Goal: Browse casually: Explore the website without a specific task or goal

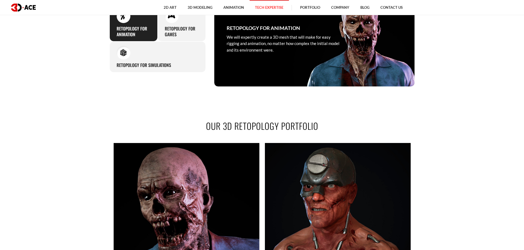
scroll to position [385, 0]
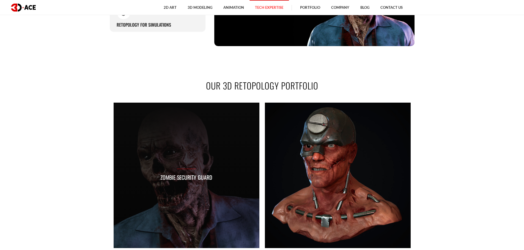
click at [200, 130] on div "Zombie security guard" at bounding box center [187, 176] width 146 height 146
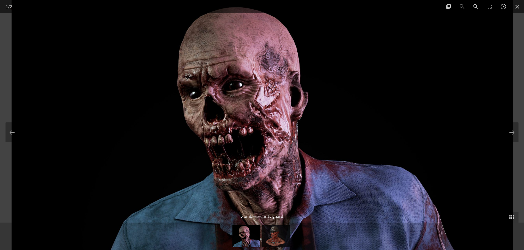
click at [283, 232] on img at bounding box center [275, 237] width 27 height 22
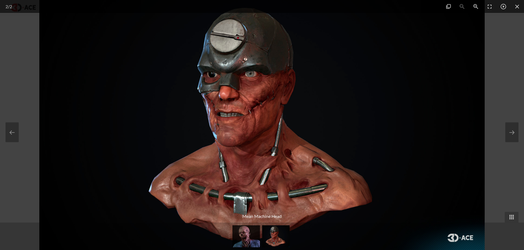
click at [247, 238] on img at bounding box center [245, 237] width 27 height 22
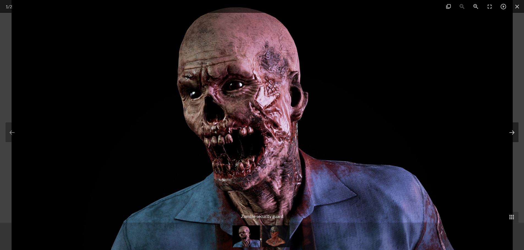
click at [516, 130] on button at bounding box center [511, 133] width 13 height 20
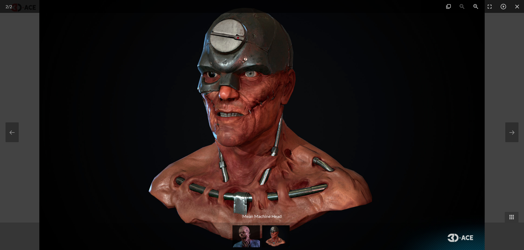
click at [514, 92] on div at bounding box center [262, 125] width 524 height 250
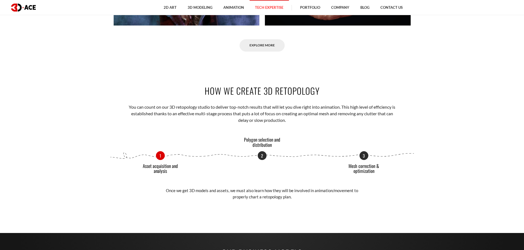
scroll to position [577, 0]
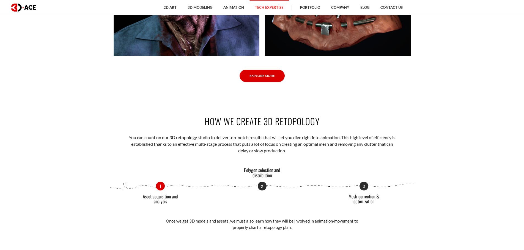
click at [272, 75] on link "Explore More" at bounding box center [261, 76] width 45 height 12
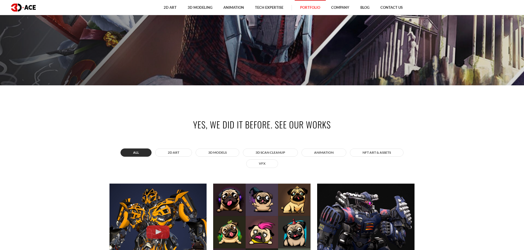
scroll to position [275, 0]
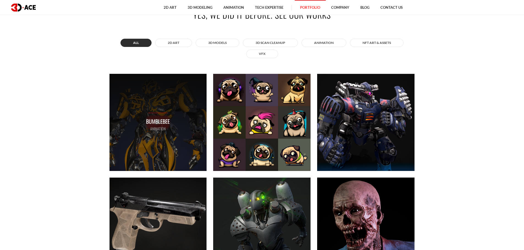
click at [166, 101] on div "Bumblebee ANIMATION" at bounding box center [157, 122] width 97 height 97
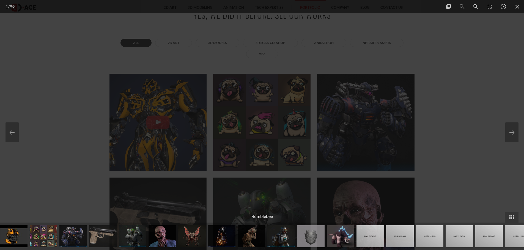
click at [69, 63] on div at bounding box center [262, 125] width 524 height 250
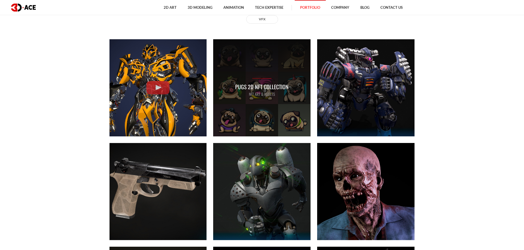
scroll to position [330, 0]
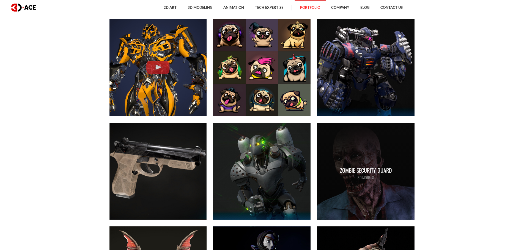
click at [363, 149] on div "Zombie security guard 3D MODELS" at bounding box center [365, 171] width 97 height 97
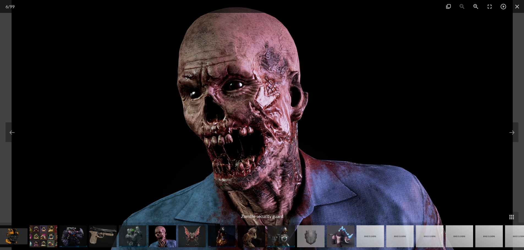
click at [308, 138] on img at bounding box center [262, 125] width 501 height 250
click at [198, 232] on img at bounding box center [191, 237] width 27 height 22
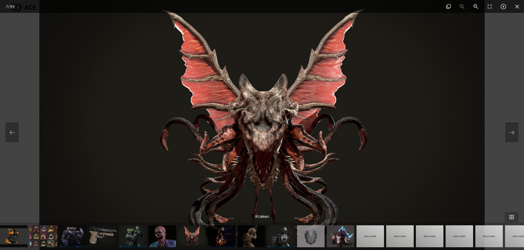
click at [169, 237] on img at bounding box center [161, 237] width 27 height 22
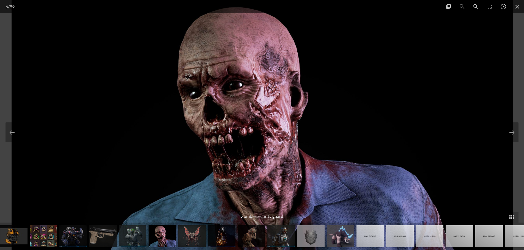
click at [377, 241] on img at bounding box center [369, 237] width 27 height 22
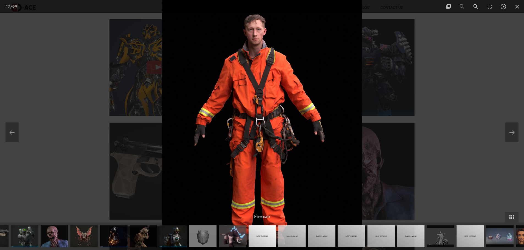
click at [503, 132] on div at bounding box center [262, 125] width 524 height 250
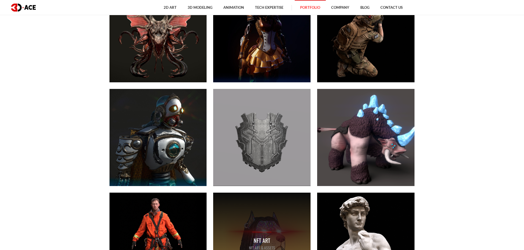
scroll to position [605, 0]
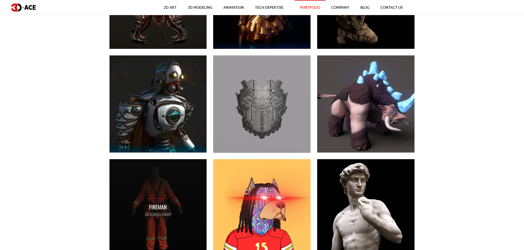
click at [183, 194] on div "Fireman 3D Scan Cleanup" at bounding box center [157, 207] width 97 height 97
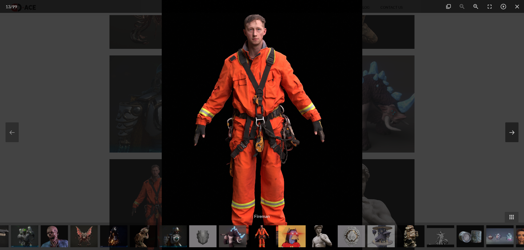
click at [516, 133] on button at bounding box center [511, 133] width 13 height 20
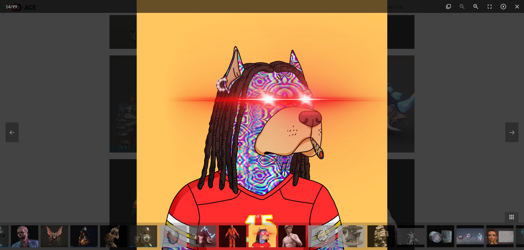
click at [466, 130] on div at bounding box center [262, 125] width 524 height 250
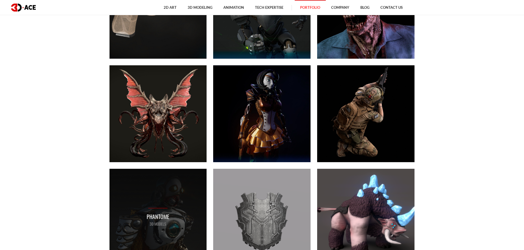
scroll to position [440, 0]
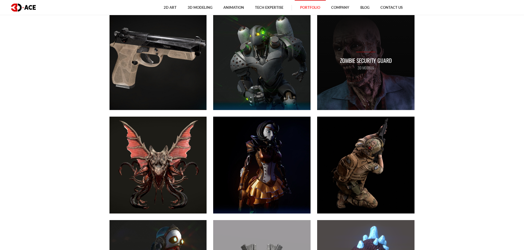
click at [366, 69] on p "3D MODELS" at bounding box center [366, 68] width 52 height 6
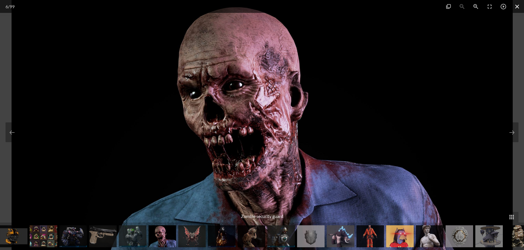
click at [516, 12] on span at bounding box center [517, 6] width 14 height 13
